Goal: Information Seeking & Learning: Learn about a topic

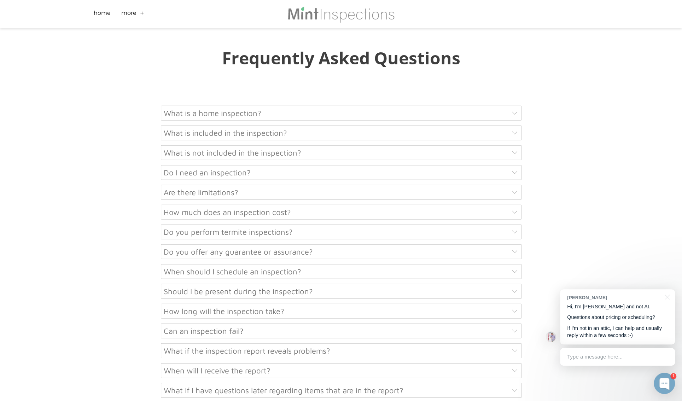
scroll to position [3498, 0]
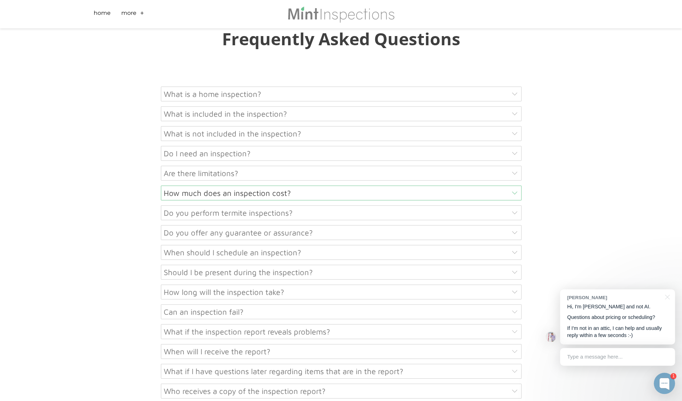
click at [473, 185] on div "How much does an inspection cost?" at bounding box center [341, 192] width 360 height 15
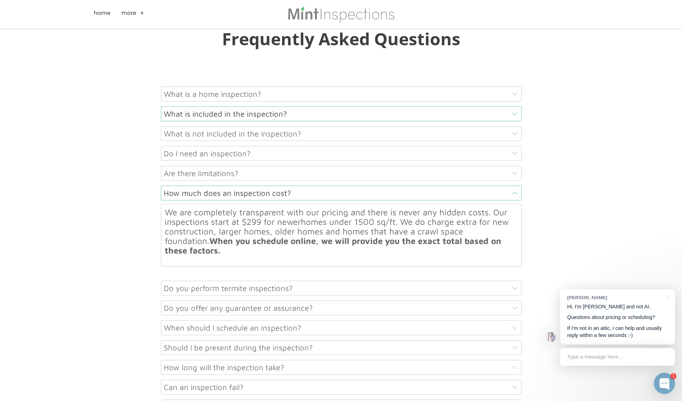
click at [320, 106] on div "What is included in the inspection?" at bounding box center [341, 113] width 360 height 15
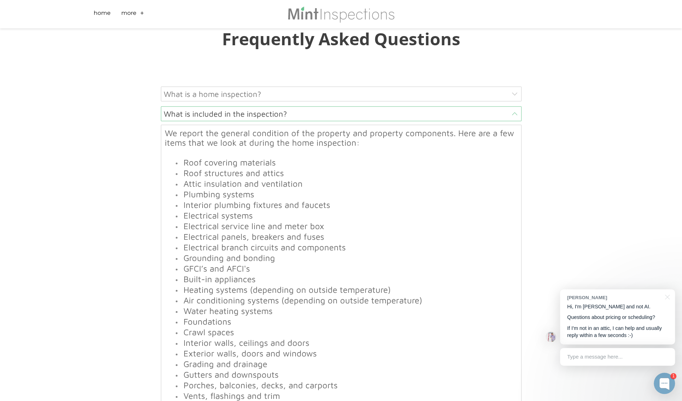
click at [333, 106] on div "What is included in the inspection?" at bounding box center [341, 113] width 360 height 15
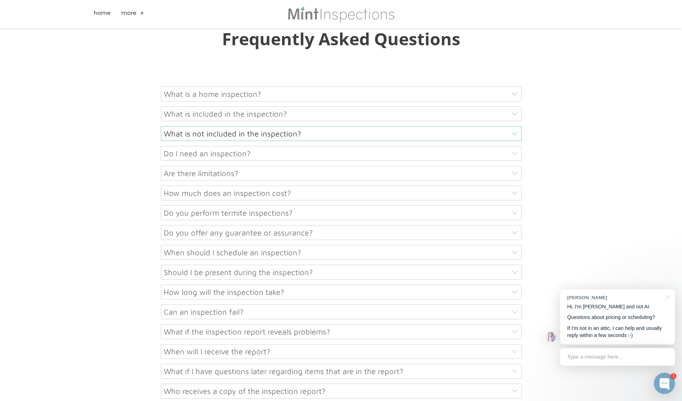
click at [356, 126] on div "What is not included in the inspection?" at bounding box center [341, 133] width 360 height 15
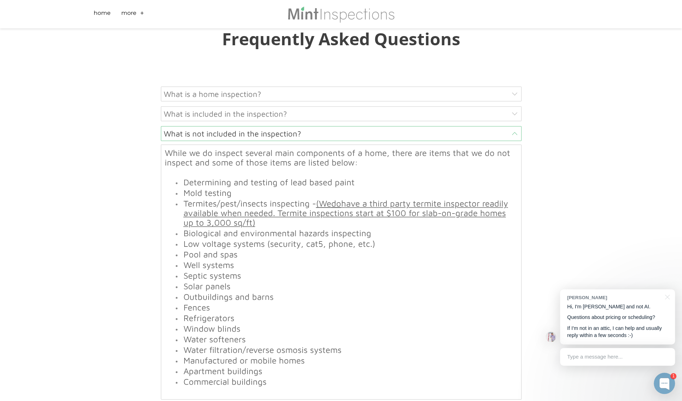
click at [358, 126] on div "What is not included in the inspection?" at bounding box center [341, 133] width 360 height 15
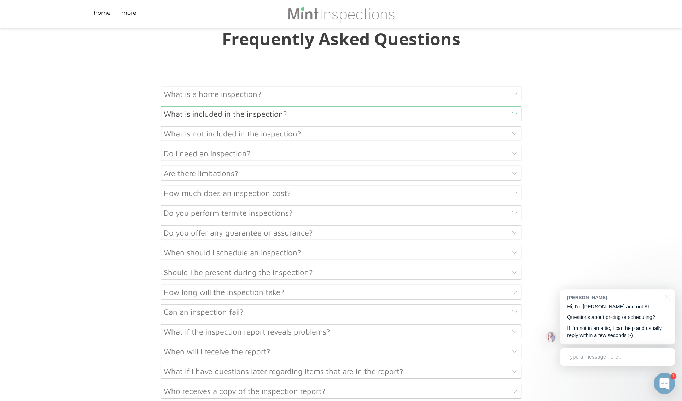
click at [378, 106] on div "What is included in the inspection?" at bounding box center [341, 113] width 360 height 15
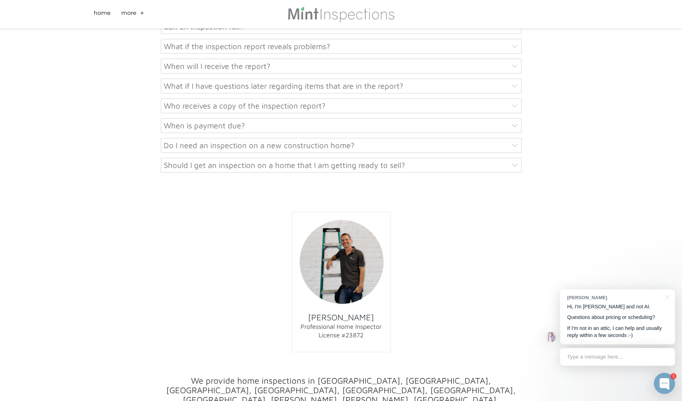
scroll to position [4146, 0]
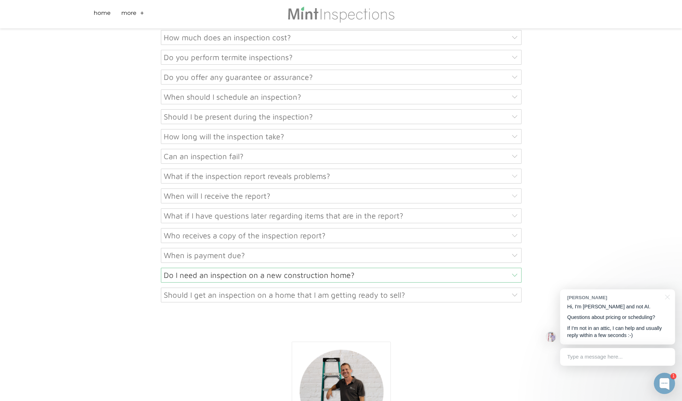
click at [184, 267] on div "Do I need an inspection on a new construction home?" at bounding box center [341, 274] width 360 height 15
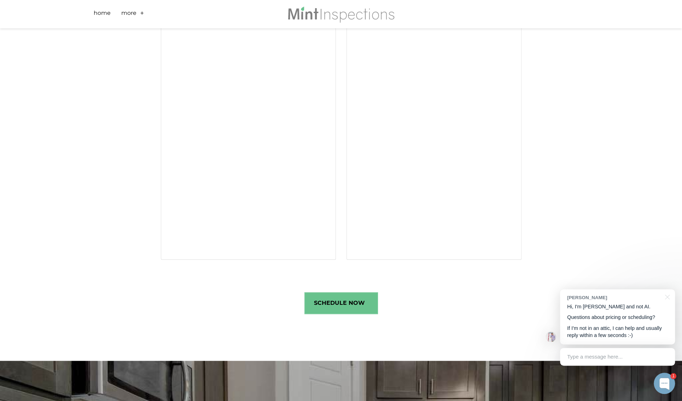
scroll to position [2622, 0]
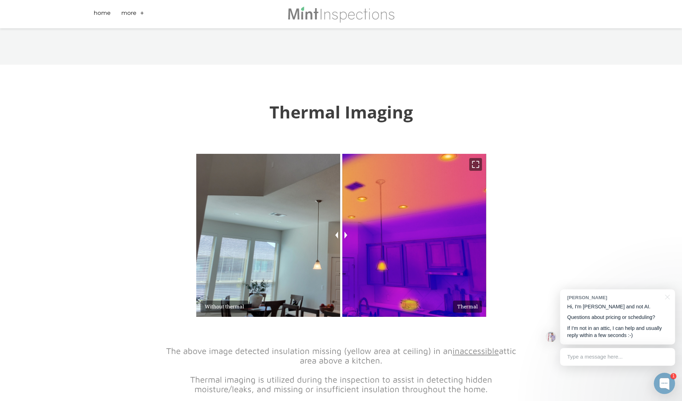
scroll to position [1974, 0]
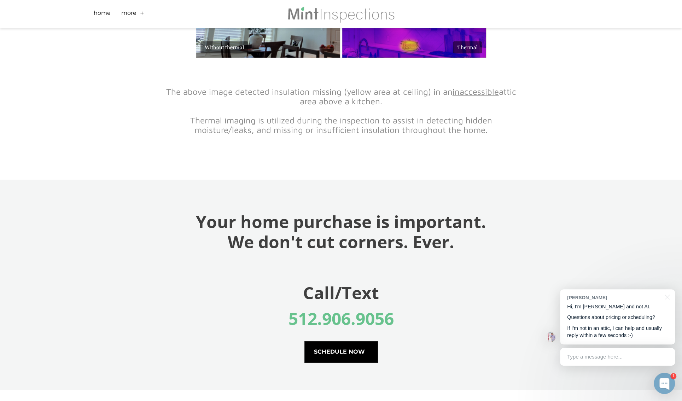
click at [335, 341] on span "schedule now" at bounding box center [341, 351] width 73 height 21
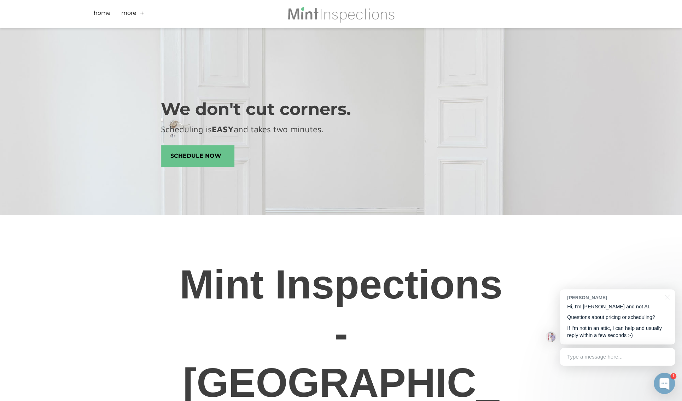
scroll to position [0, 0]
